Goal: Information Seeking & Learning: Find specific fact

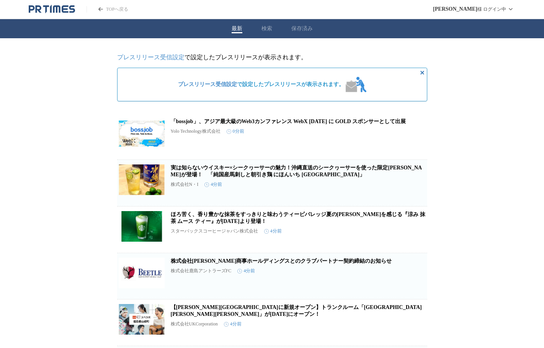
click at [171, 57] on link "プレスリリース受信設定" at bounding box center [150, 57] width 67 height 7
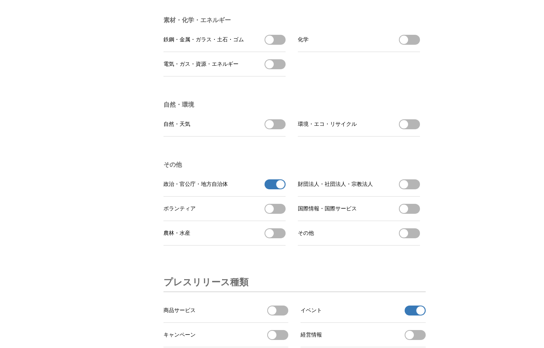
scroll to position [2220, 0]
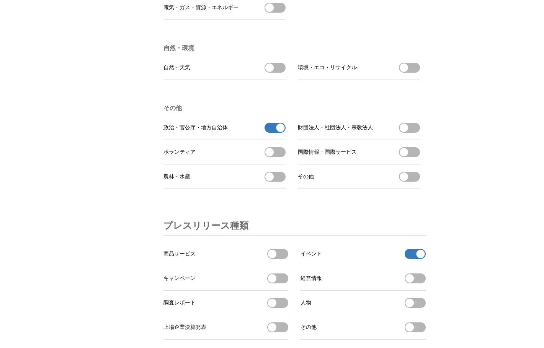
click at [401, 132] on span "button" at bounding box center [404, 128] width 8 height 8
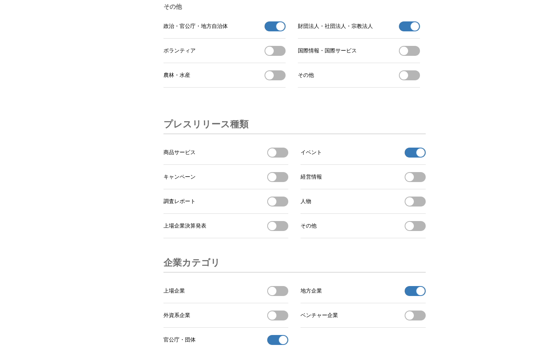
scroll to position [2335, 0]
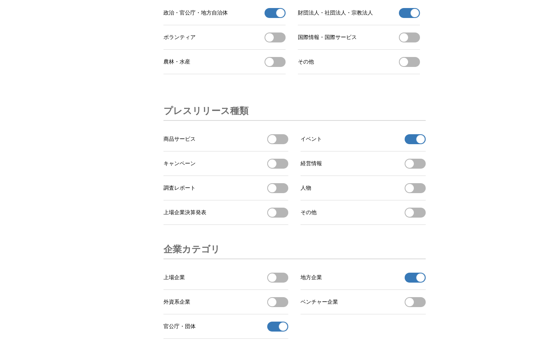
click at [272, 144] on span "button" at bounding box center [272, 139] width 8 height 8
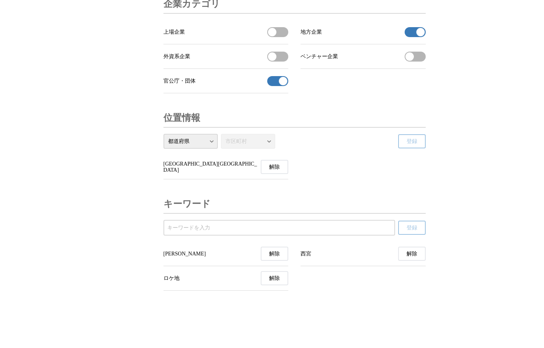
scroll to position [2615, 0]
click at [286, 225] on input "受信するキーワードを登録する" at bounding box center [279, 228] width 224 height 8
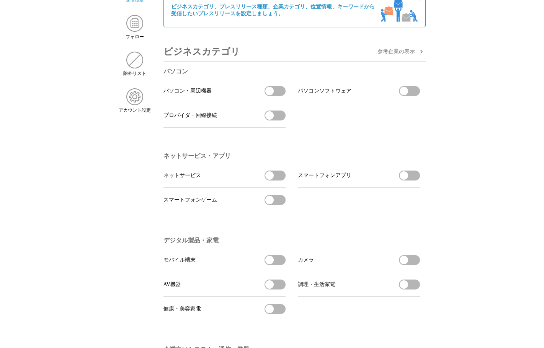
scroll to position [89, 0]
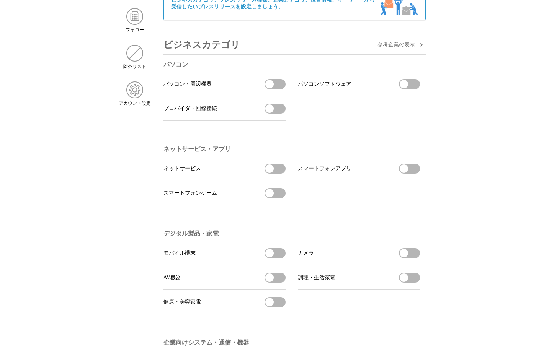
click at [416, 49] on icon "button" at bounding box center [420, 44] width 9 height 9
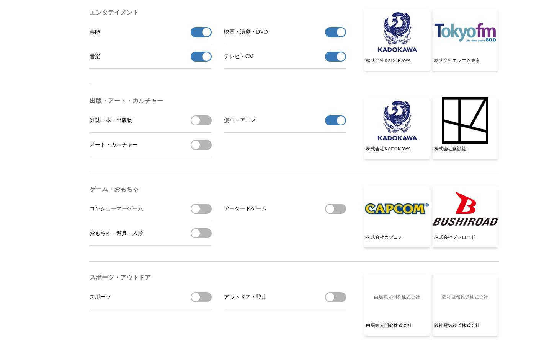
scroll to position [625, 0]
click at [402, 56] on img "エンタテイメントの参考企業一覧" at bounding box center [396, 32] width 65 height 47
click at [396, 103] on li "出版・アート・カルチャー 雑誌・本・出版物 雑誌・本・出版物を受信する 漫画・アニメ 漫画・アニメの受信を解除 アート・カルチャー アート・カルチャーを受信す…" at bounding box center [295, 129] width 410 height 88
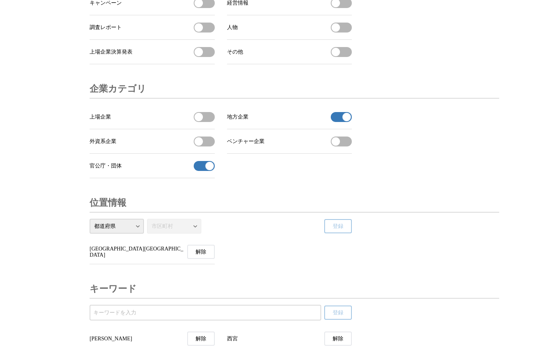
scroll to position [2845, 0]
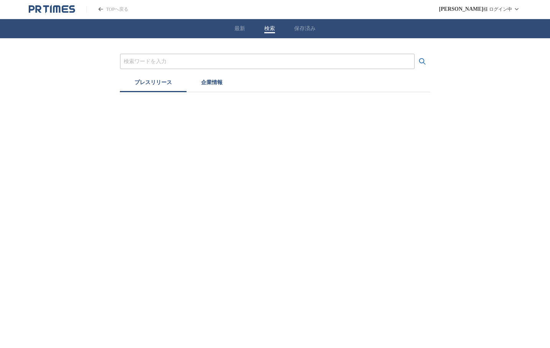
click at [268, 26] on button "検索" at bounding box center [269, 28] width 11 height 7
click at [236, 63] on input "プレスリリースおよび企業を検索する" at bounding box center [267, 61] width 287 height 8
type input "n"
click at [415, 54] on button "検索する" at bounding box center [422, 61] width 15 height 15
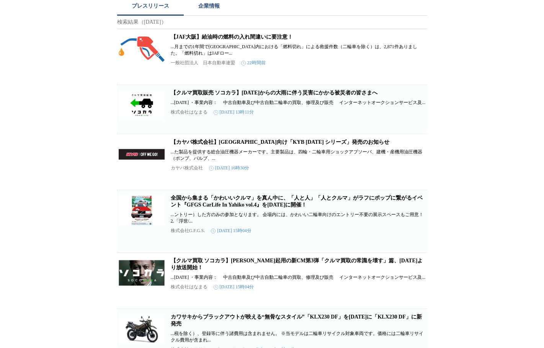
scroll to position [38, 0]
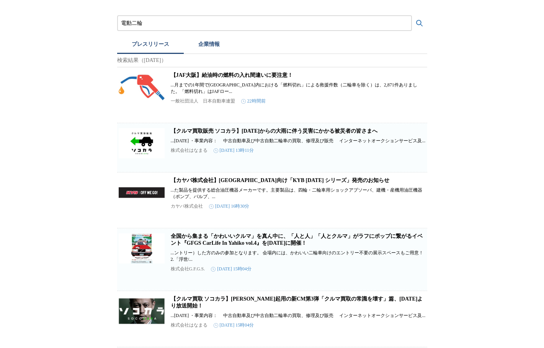
click at [412, 16] on button "検索する" at bounding box center [419, 23] width 15 height 15
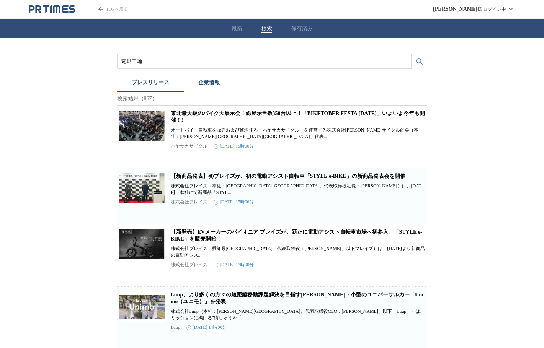
click at [145, 58] on input "電動二輪" at bounding box center [264, 61] width 287 height 8
click at [412, 54] on button "検索する" at bounding box center [419, 61] width 15 height 15
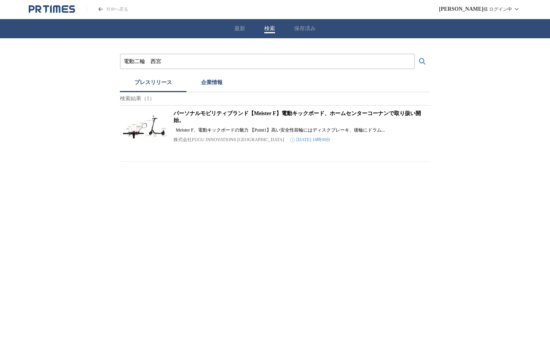
drag, startPoint x: 145, startPoint y: 62, endPoint x: 121, endPoint y: 62, distance: 24.5
click at [121, 62] on div "電動二輪　西宮" at bounding box center [267, 62] width 295 height 16
click at [415, 54] on button "検索する" at bounding box center [422, 61] width 15 height 15
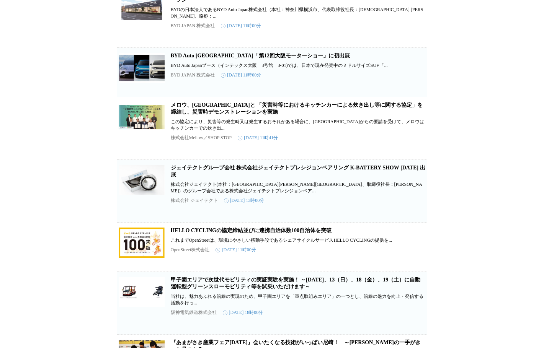
scroll to position [459, 0]
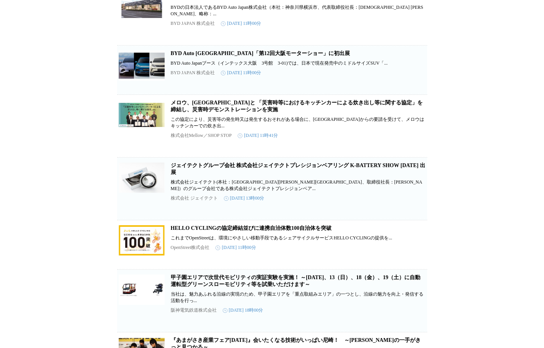
click at [193, 109] on link "メロウ、西宮市と 「災害時等におけるキッチンカーによる炊き出し等に関する協定」を締結し、災害時デモンストレーションを実施" at bounding box center [297, 106] width 252 height 13
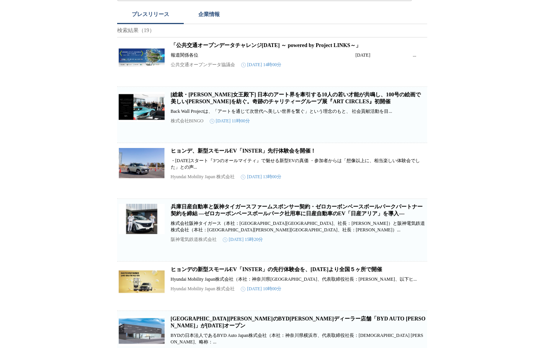
scroll to position [0, 0]
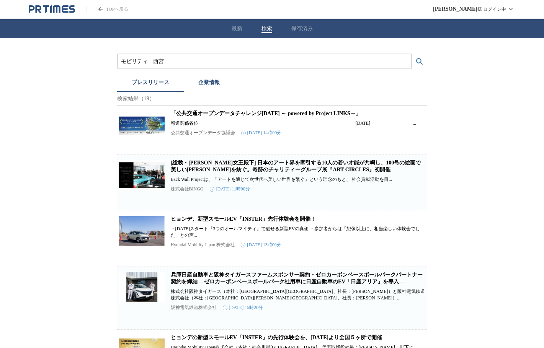
drag, startPoint x: 163, startPoint y: 60, endPoint x: 134, endPoint y: 60, distance: 29.5
click at [134, 60] on input "モビリティ　西宮" at bounding box center [264, 61] width 287 height 8
click at [148, 61] on input "モビリティ　西宮" at bounding box center [264, 61] width 287 height 8
drag, startPoint x: 148, startPoint y: 61, endPoint x: 120, endPoint y: 57, distance: 28.2
click at [120, 57] on div "モビリティ　西宮" at bounding box center [264, 62] width 295 height 16
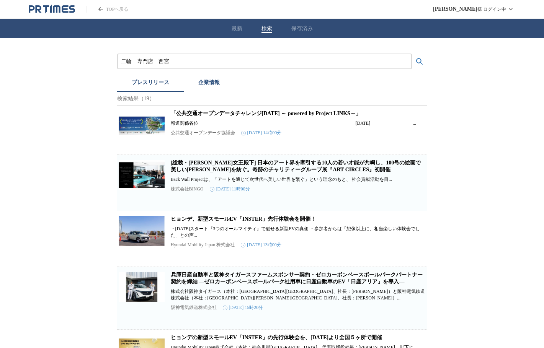
click at [412, 54] on button "検索する" at bounding box center [419, 61] width 15 height 15
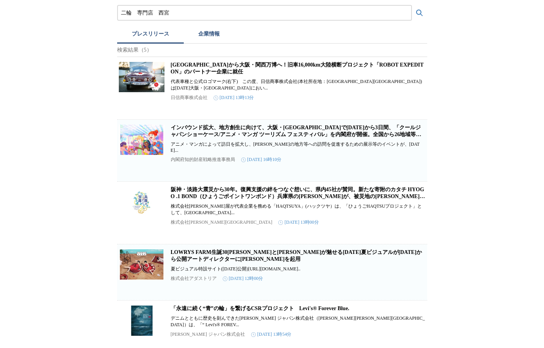
scroll to position [31, 0]
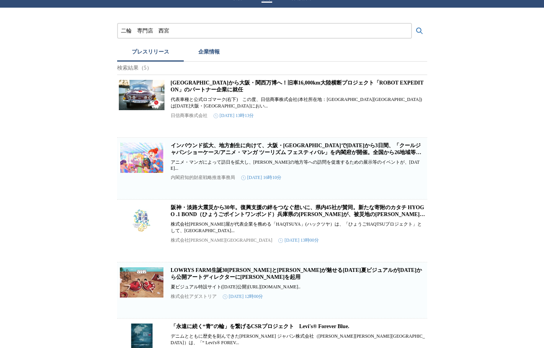
drag, startPoint x: 221, startPoint y: 28, endPoint x: 123, endPoint y: 27, distance: 98.0
click at [123, 27] on input "二輪　専門店　西宮" at bounding box center [264, 31] width 287 height 8
paste input "YADEA"
type input "YADEA"
click at [412, 23] on button "検索する" at bounding box center [419, 30] width 15 height 15
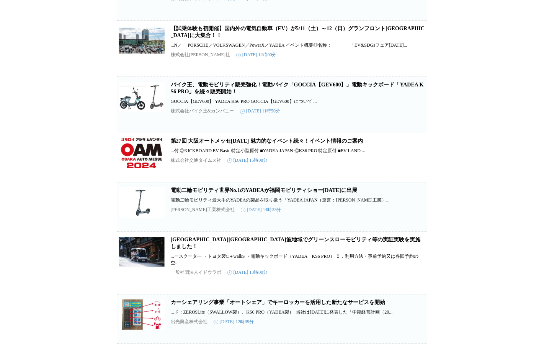
scroll to position [421, 0]
